Goal: Obtain resource: Obtain resource

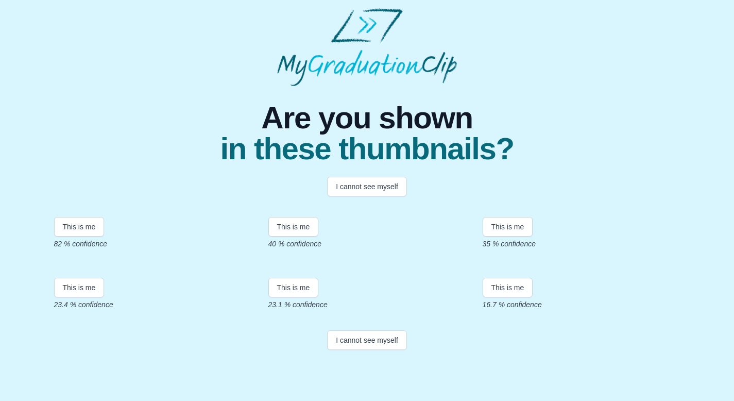
scroll to position [144, 0]
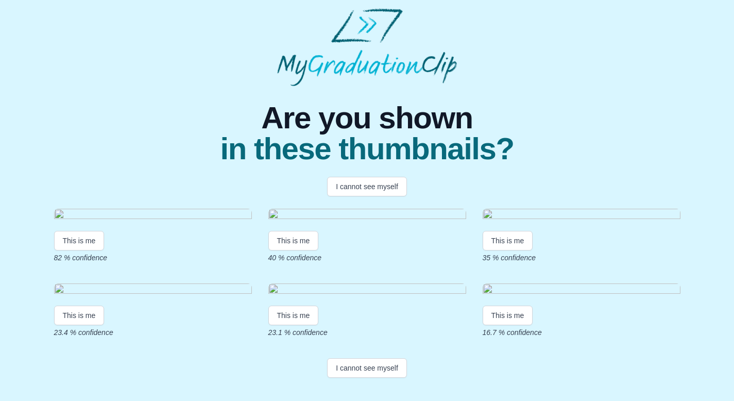
click at [149, 209] on img at bounding box center [153, 216] width 198 height 14
click at [96, 231] on button "This is me" at bounding box center [79, 241] width 50 height 20
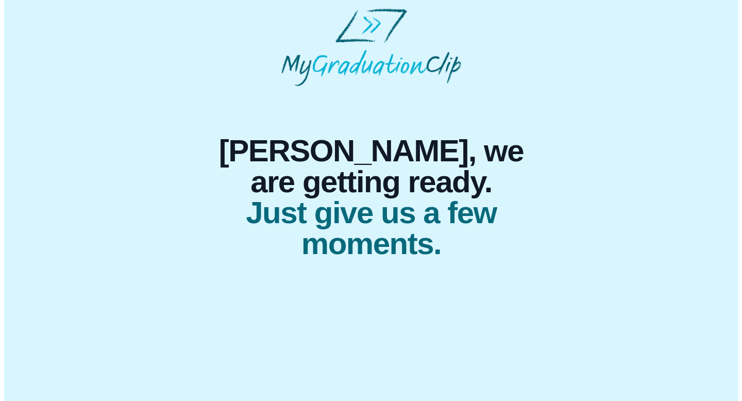
scroll to position [0, 0]
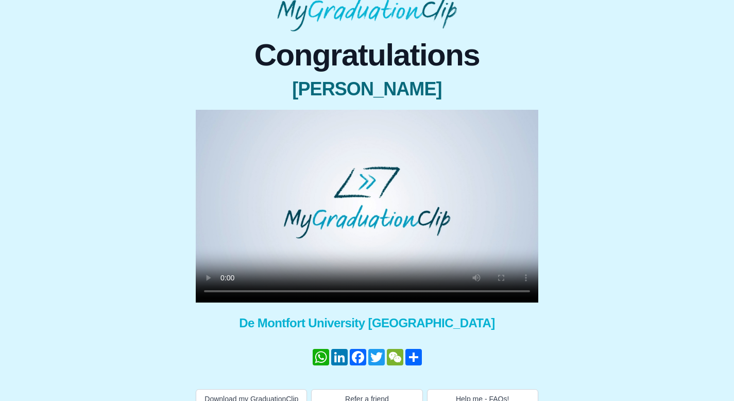
scroll to position [71, 0]
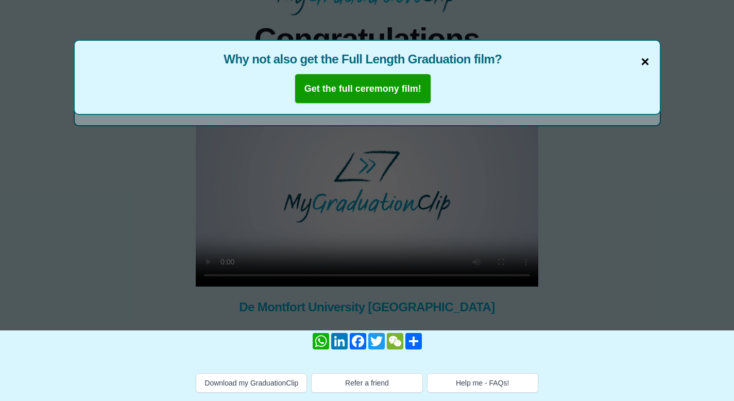
click at [645, 62] on span "×" at bounding box center [645, 62] width 8 height 22
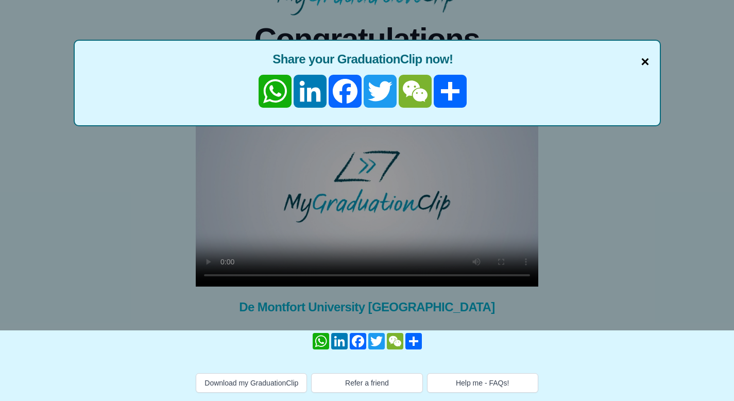
click at [645, 64] on span "×" at bounding box center [645, 62] width 8 height 22
